Goal: Task Accomplishment & Management: Manage account settings

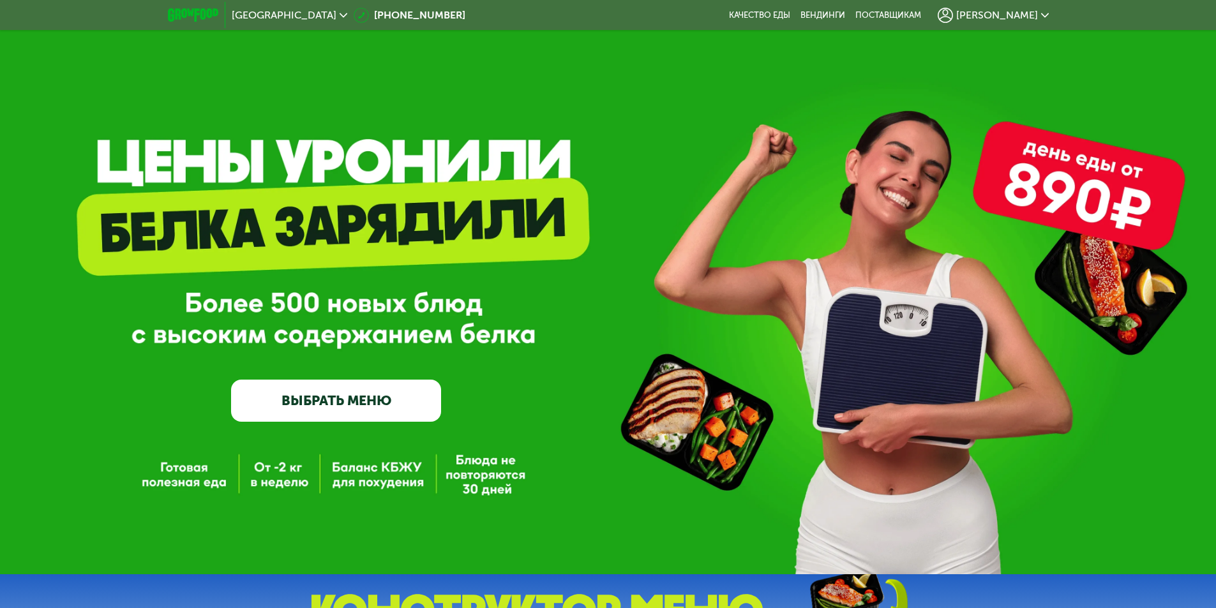
click at [1018, 18] on span "[PERSON_NAME]" at bounding box center [997, 15] width 82 height 10
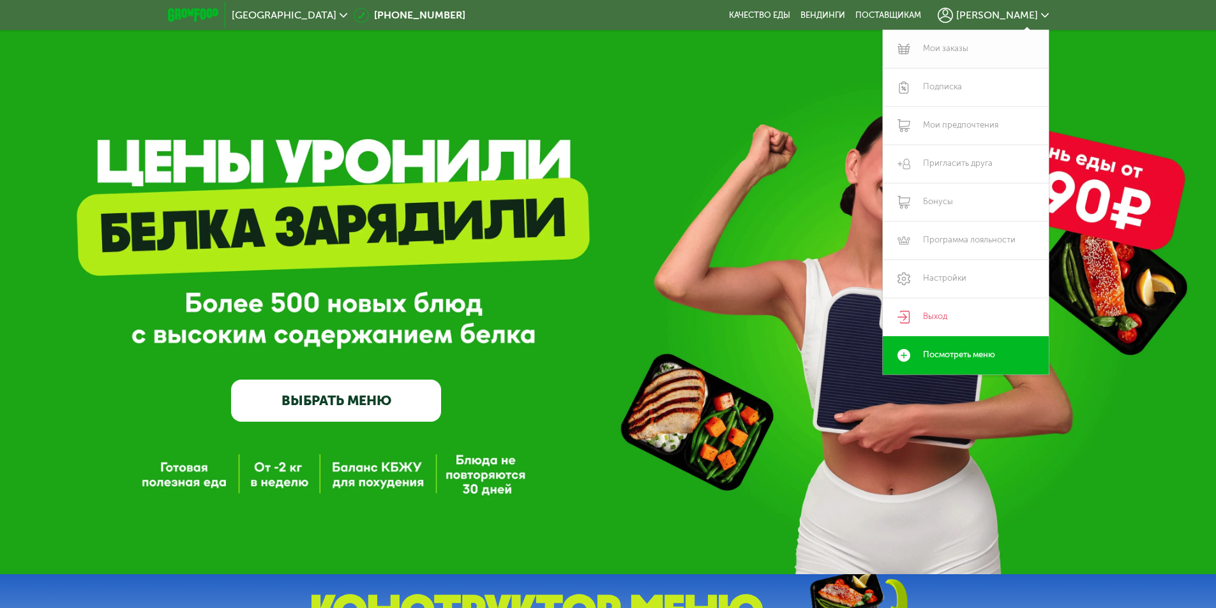
click at [960, 45] on link "Мои заказы" at bounding box center [965, 49] width 166 height 38
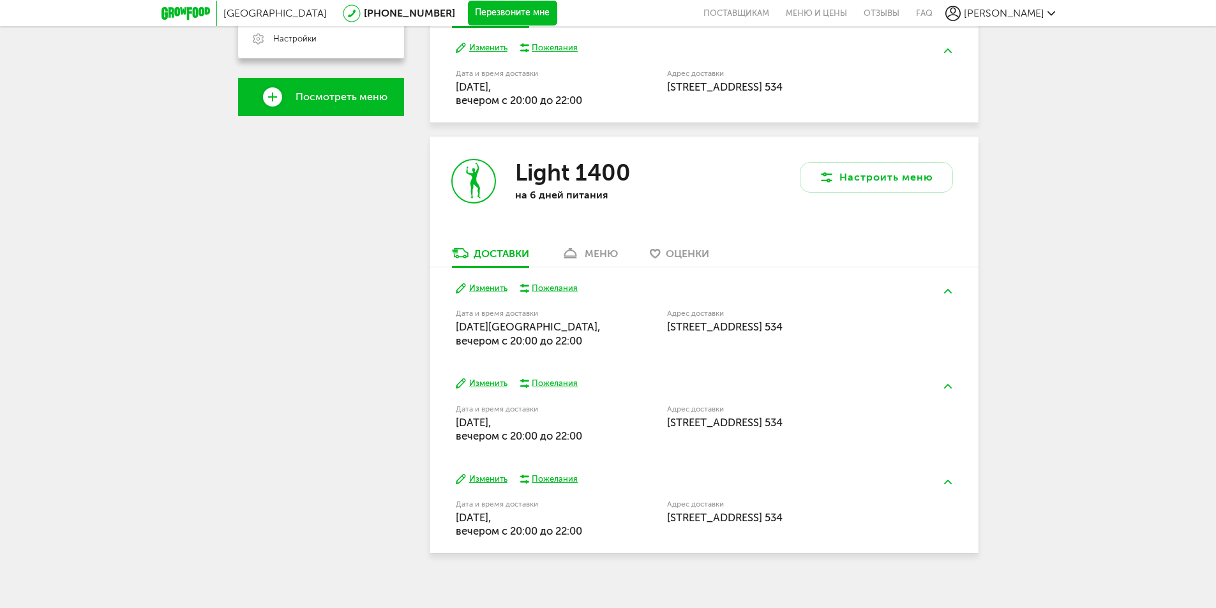
scroll to position [396, 0]
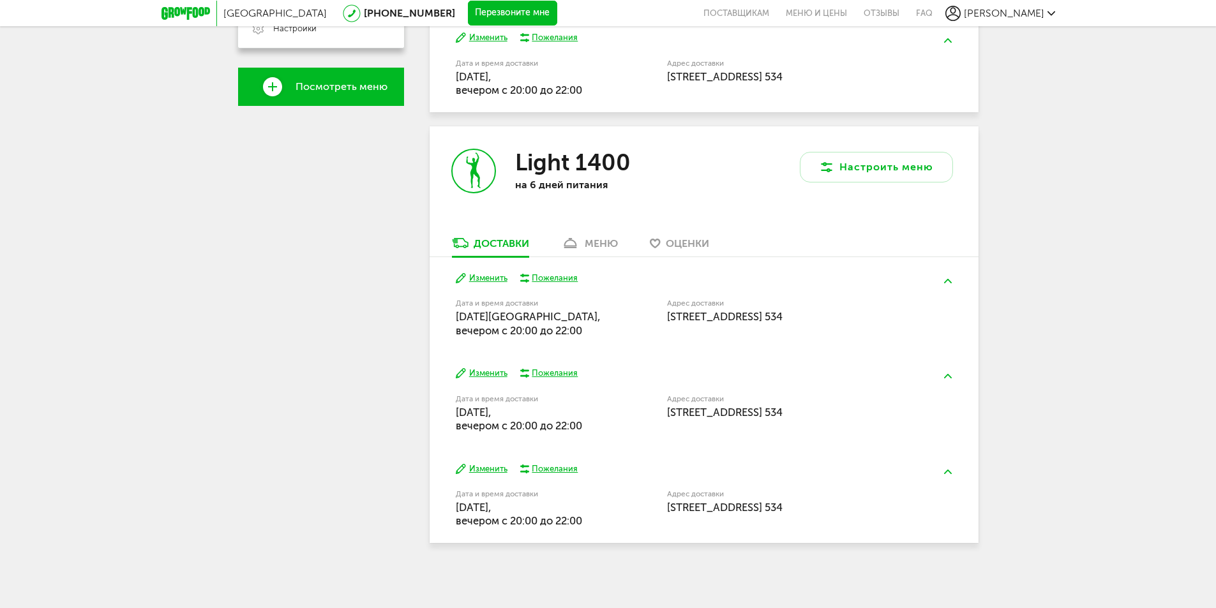
click at [486, 278] on button "Изменить" at bounding box center [482, 278] width 52 height 12
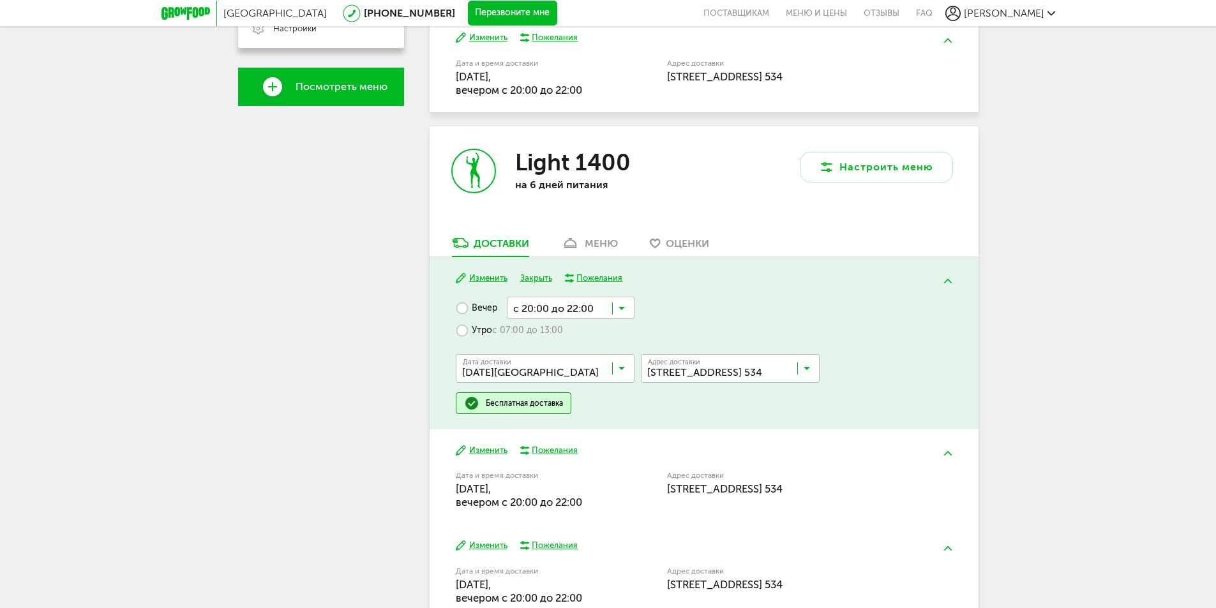
click at [622, 368] on icon at bounding box center [621, 371] width 6 height 13
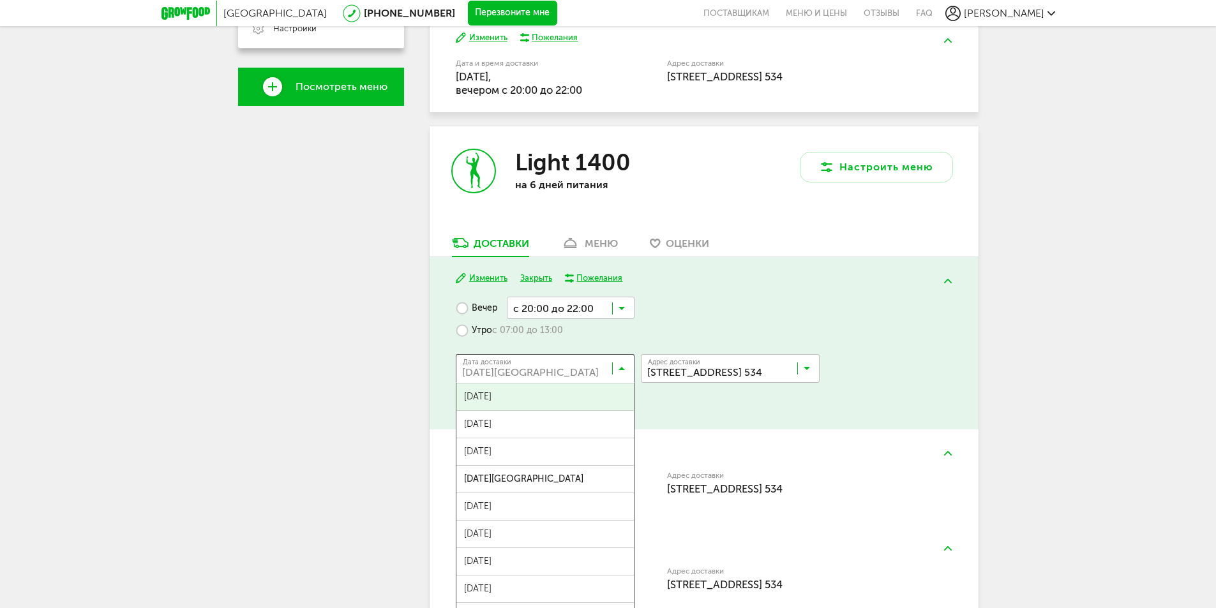
click at [243, 364] on div "[PERSON_NAME] [PHONE_NUMBER] Мои заказы Подписка [PERSON_NAME] предпочтения При…" at bounding box center [321, 193] width 166 height 879
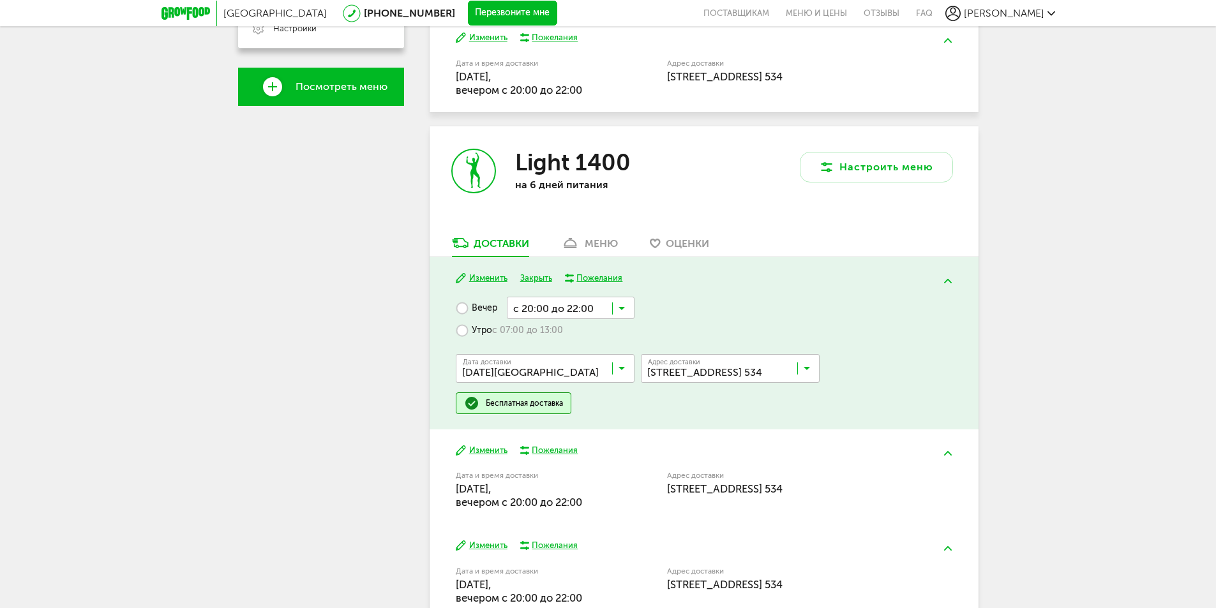
click at [287, 359] on div "[PERSON_NAME] [PHONE_NUMBER] Мои заказы Подписка [PERSON_NAME] предпочтения При…" at bounding box center [321, 193] width 166 height 879
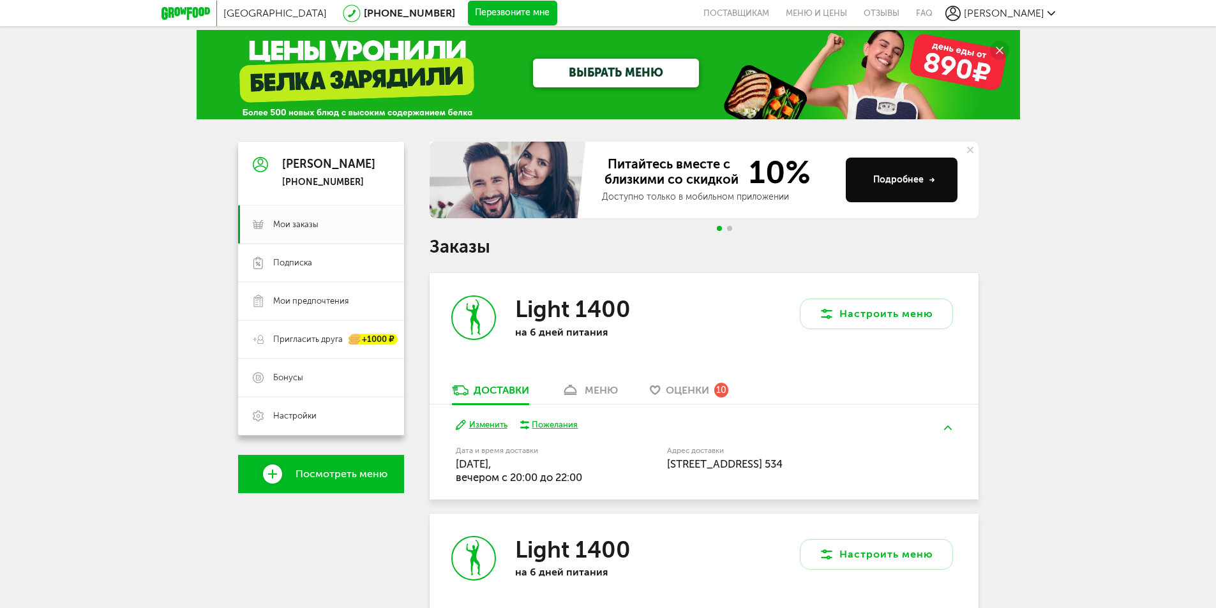
scroll to position [0, 0]
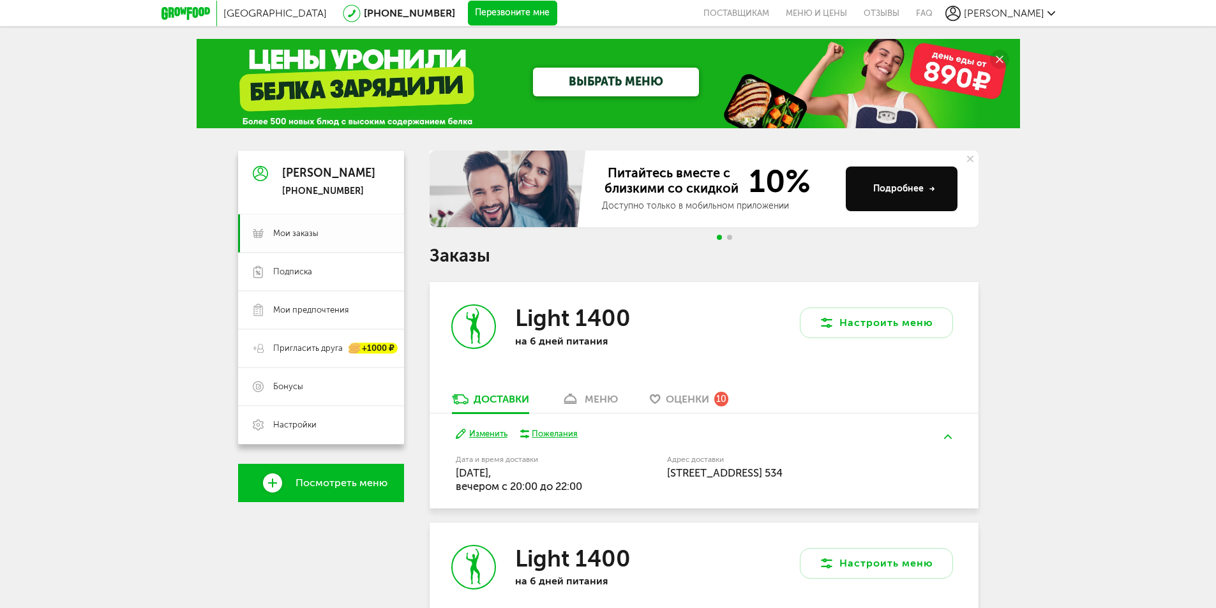
click at [301, 232] on span "Мои заказы" at bounding box center [295, 233] width 45 height 11
click at [287, 277] on span "Подписка" at bounding box center [292, 271] width 39 height 11
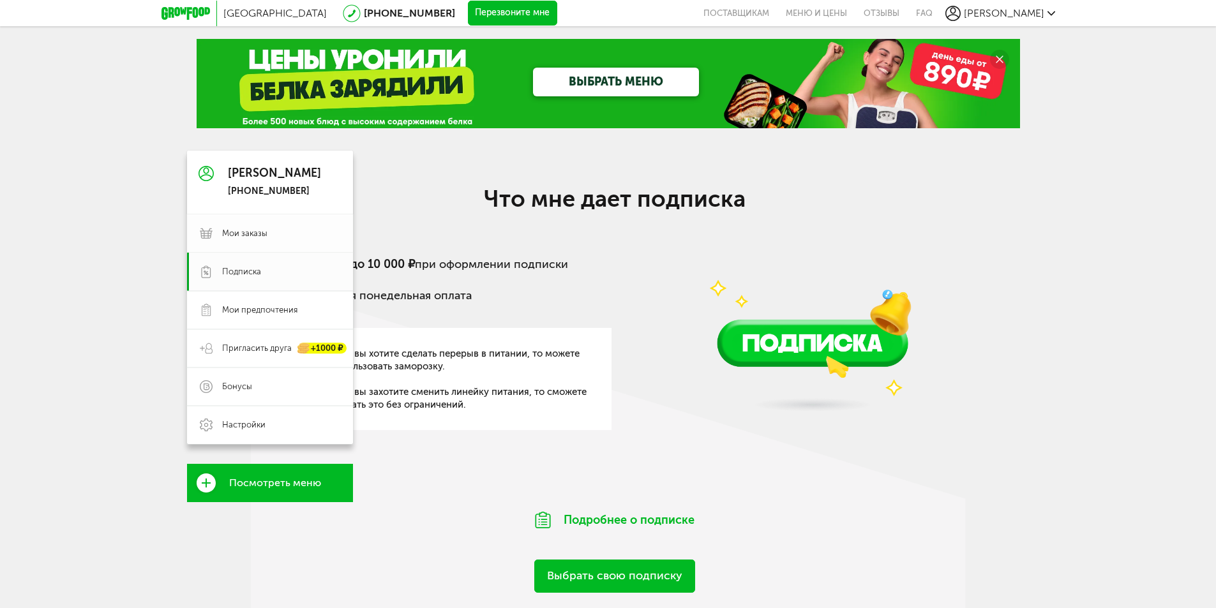
click at [278, 235] on span "Мои заказы" at bounding box center [281, 233] width 118 height 11
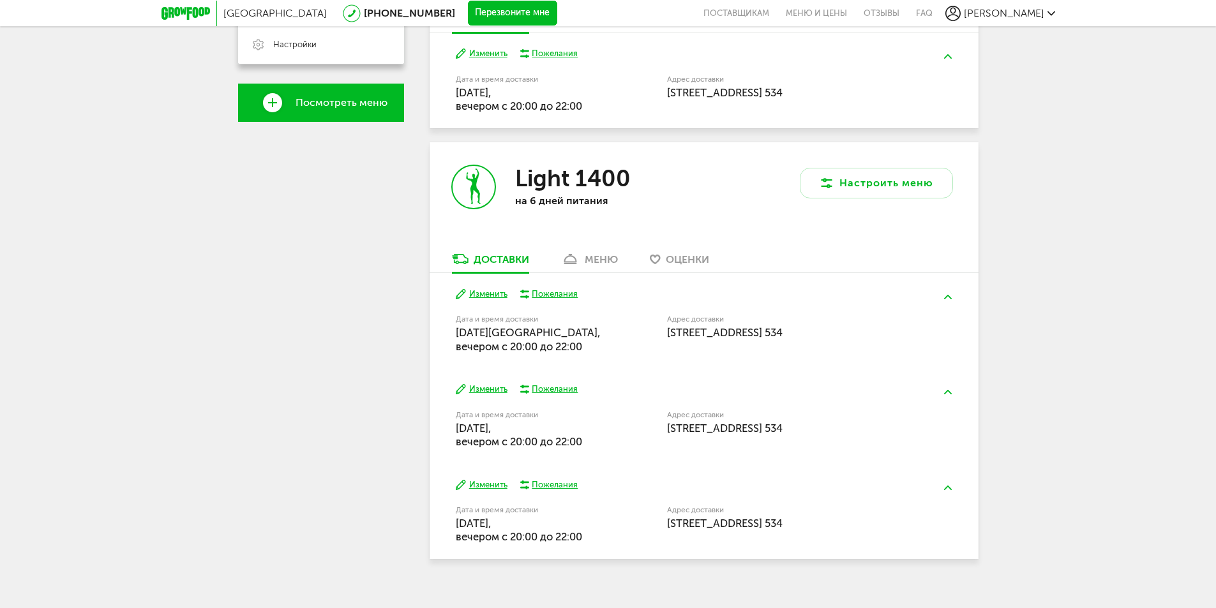
scroll to position [396, 0]
